Goal: Task Accomplishment & Management: Use online tool/utility

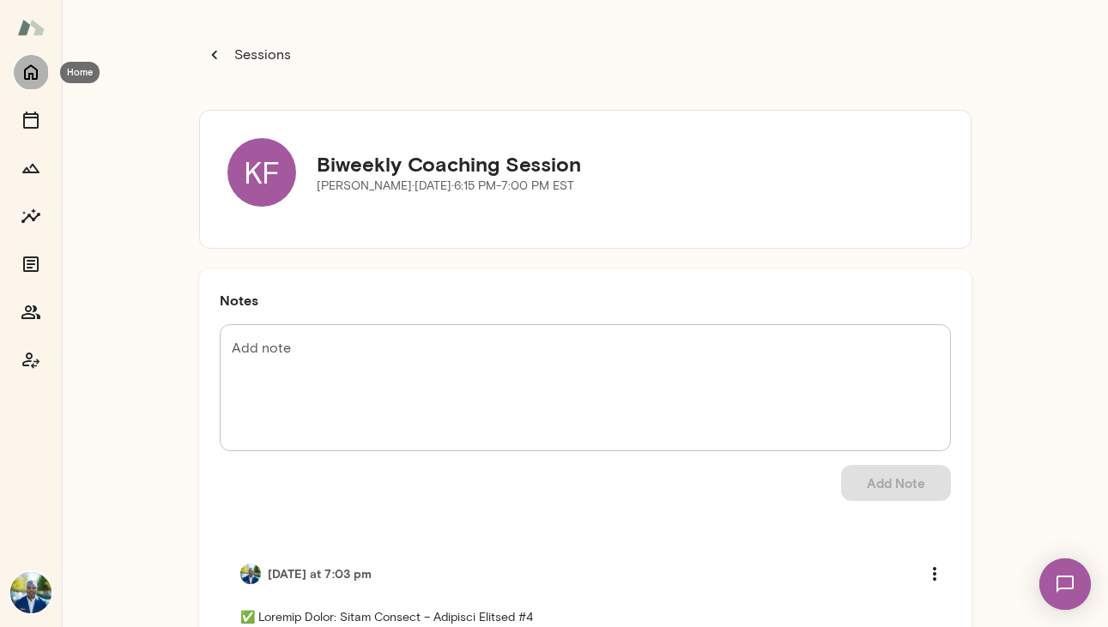
click at [39, 73] on icon "Home" at bounding box center [31, 72] width 21 height 21
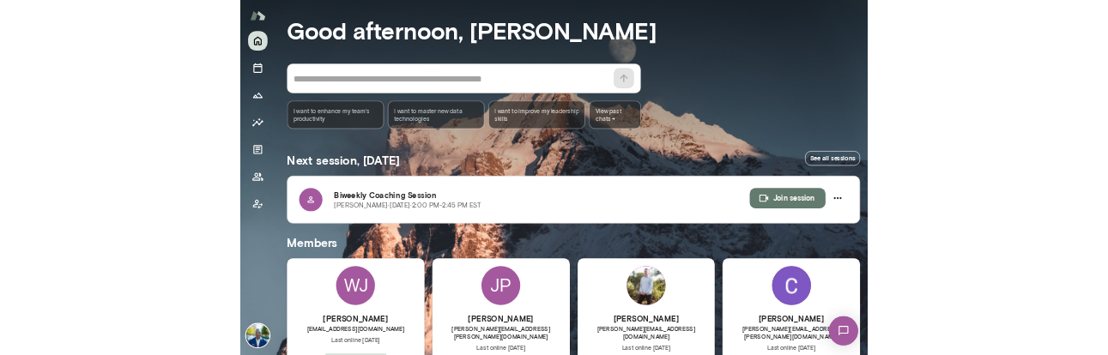
scroll to position [79, 0]
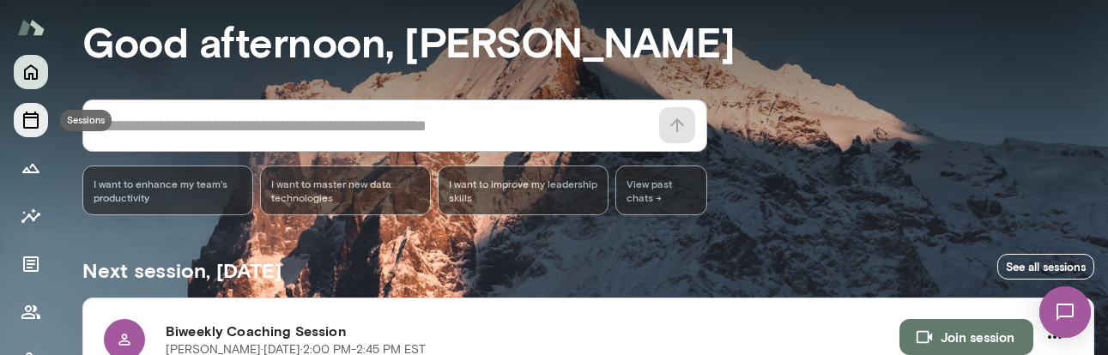
click at [39, 111] on icon "Sessions" at bounding box center [31, 120] width 21 height 21
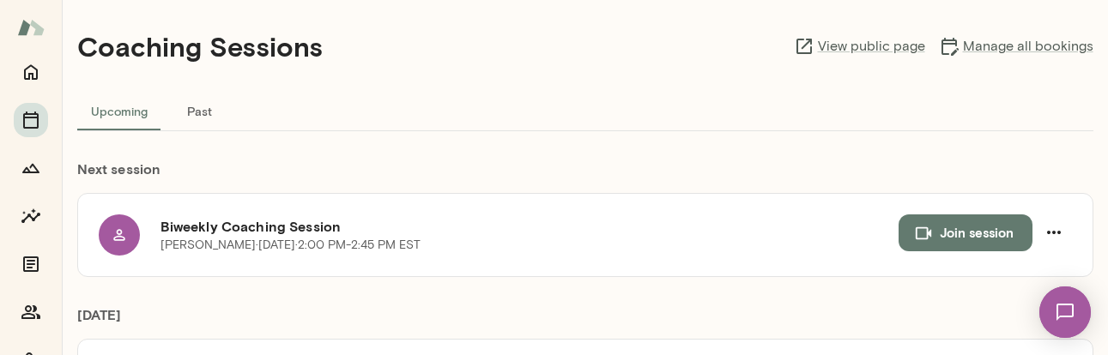
scroll to position [72, 0]
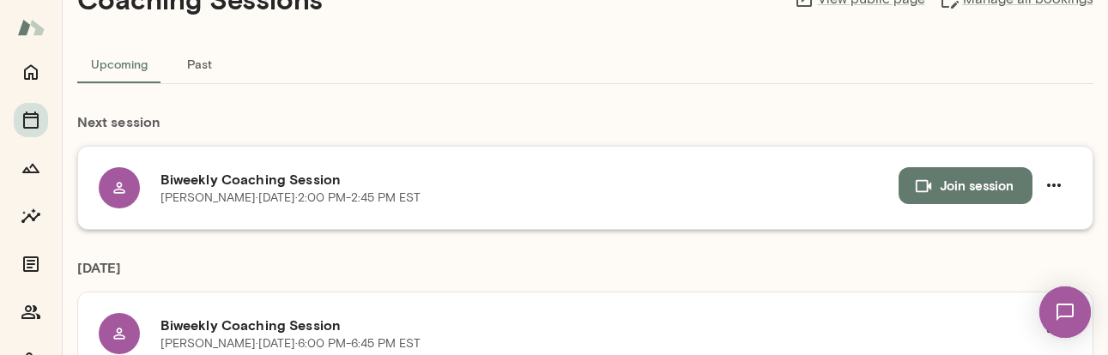
click at [945, 176] on button "Join session" at bounding box center [965, 185] width 134 height 36
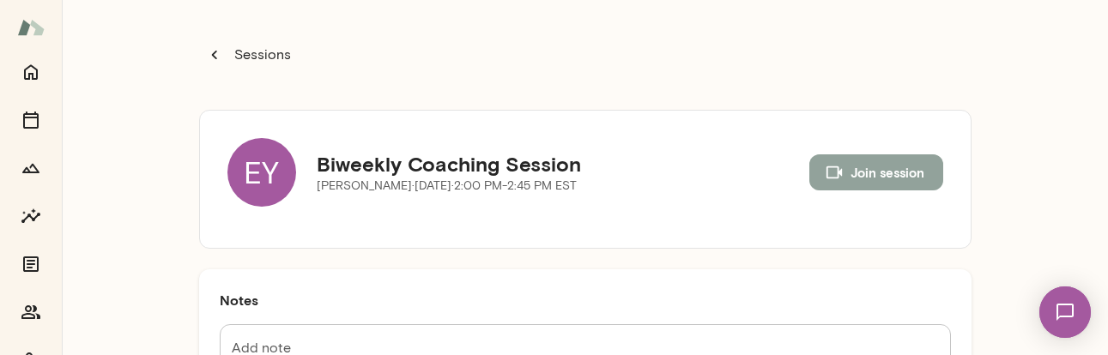
click at [875, 172] on button "Join session" at bounding box center [876, 172] width 134 height 36
